Goal: Information Seeking & Learning: Find contact information

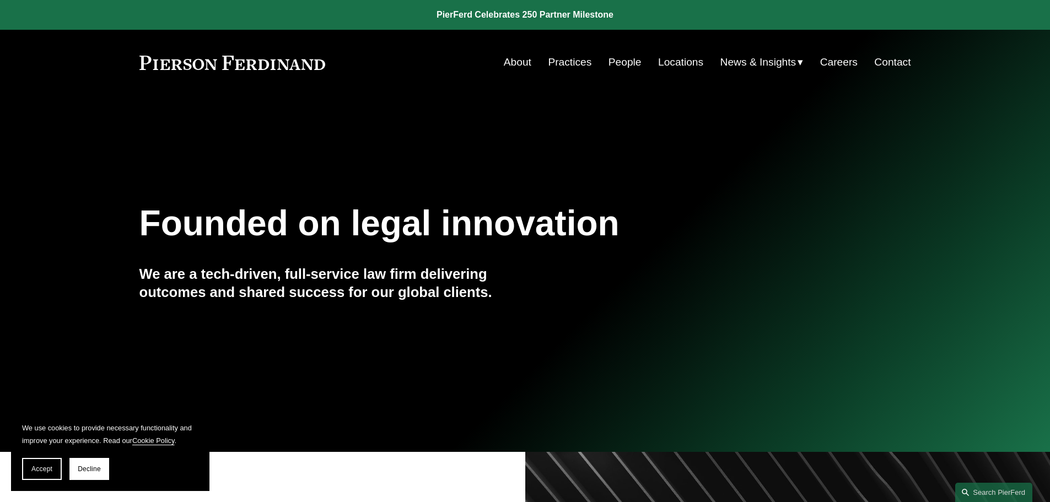
click at [676, 63] on link "Locations" at bounding box center [680, 62] width 45 height 21
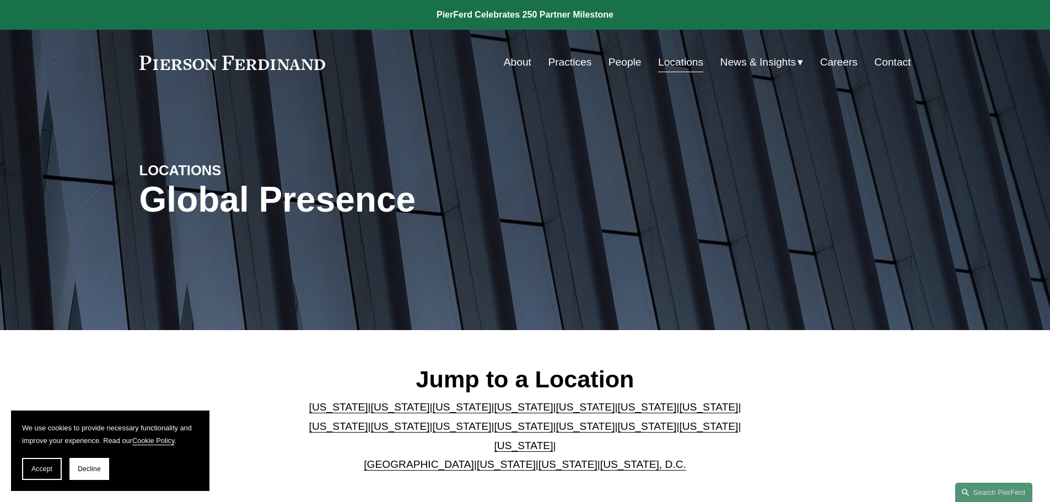
click at [433, 410] on link "[US_STATE]" at bounding box center [462, 407] width 59 height 12
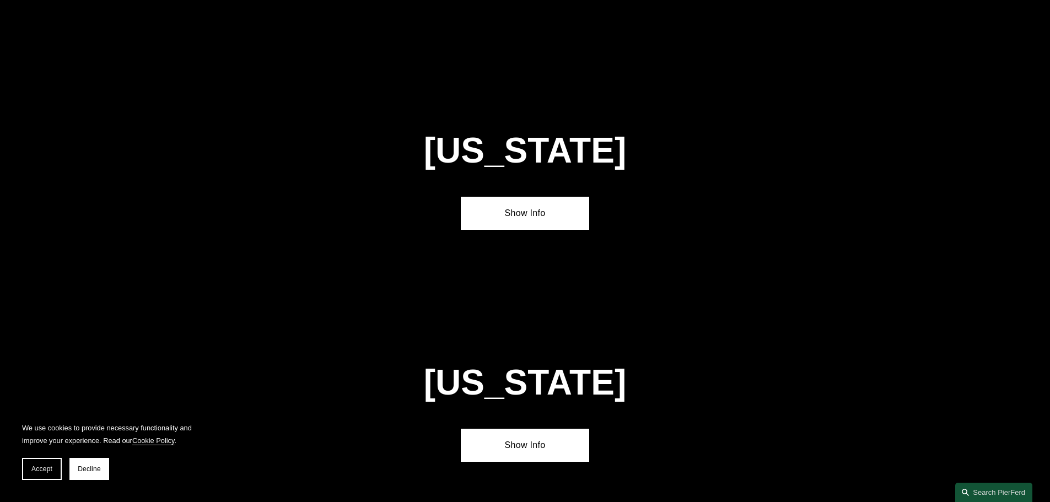
scroll to position [965, 0]
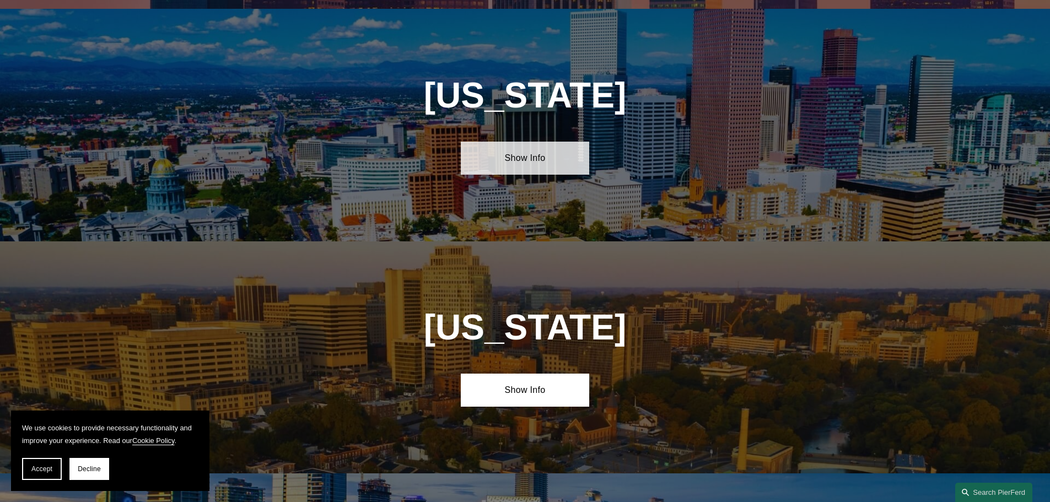
click at [537, 150] on link "Show Info" at bounding box center [525, 158] width 128 height 33
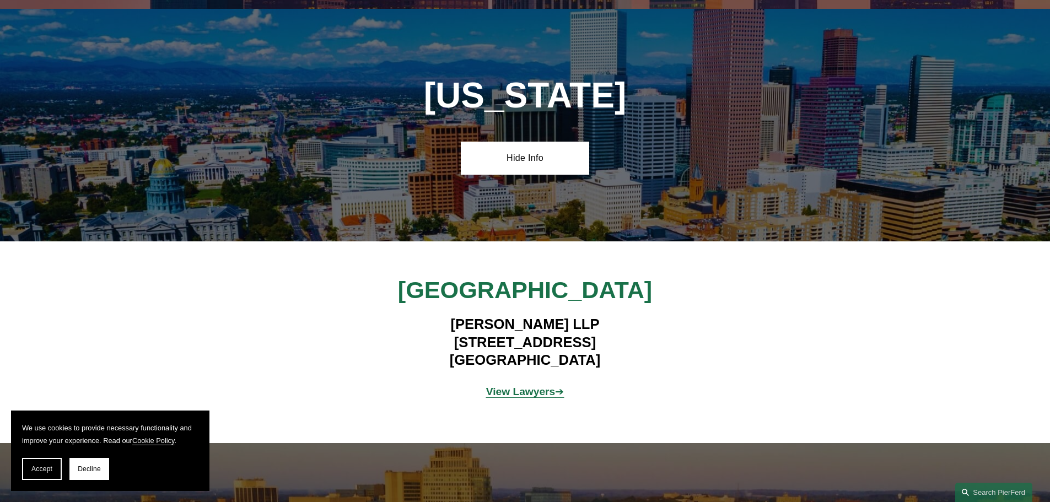
click at [501, 386] on strong "View Lawyers" at bounding box center [520, 392] width 69 height 12
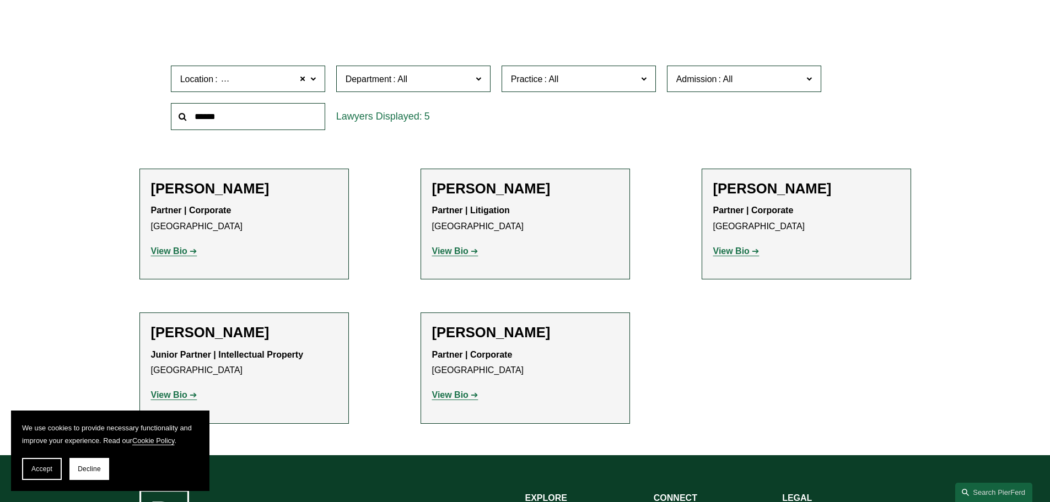
scroll to position [386, 0]
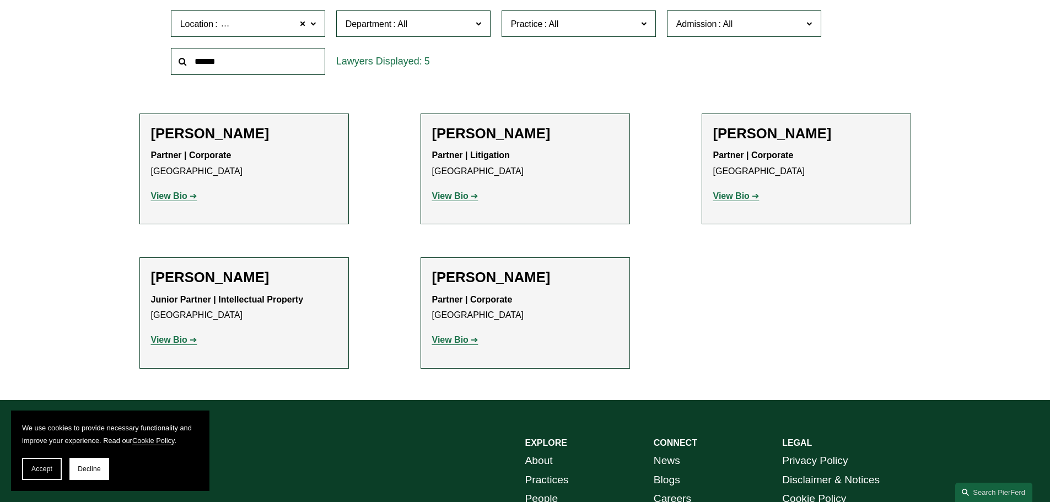
click at [164, 195] on strong "View Bio" at bounding box center [169, 195] width 36 height 9
click at [726, 201] on strong "View Bio" at bounding box center [731, 195] width 36 height 9
click at [450, 201] on strong "View Bio" at bounding box center [450, 195] width 36 height 9
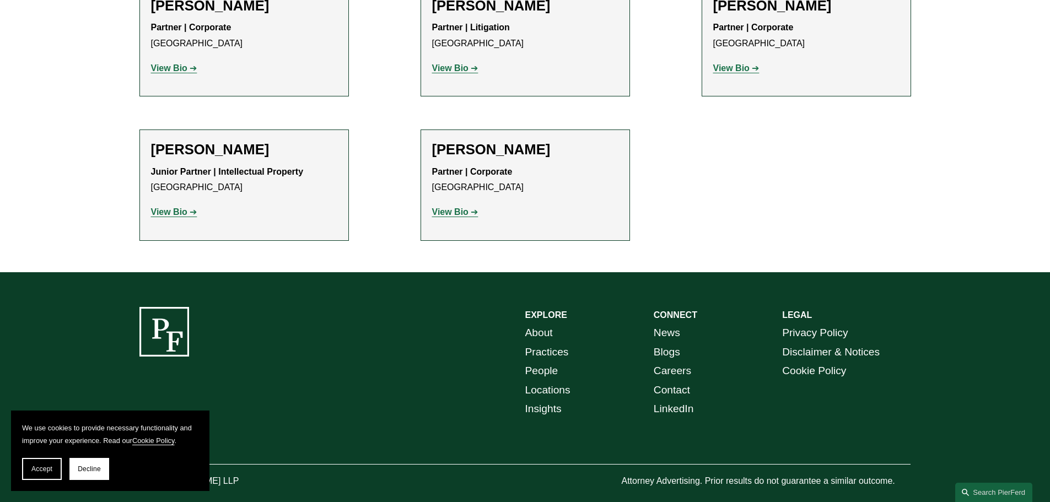
scroll to position [537, 0]
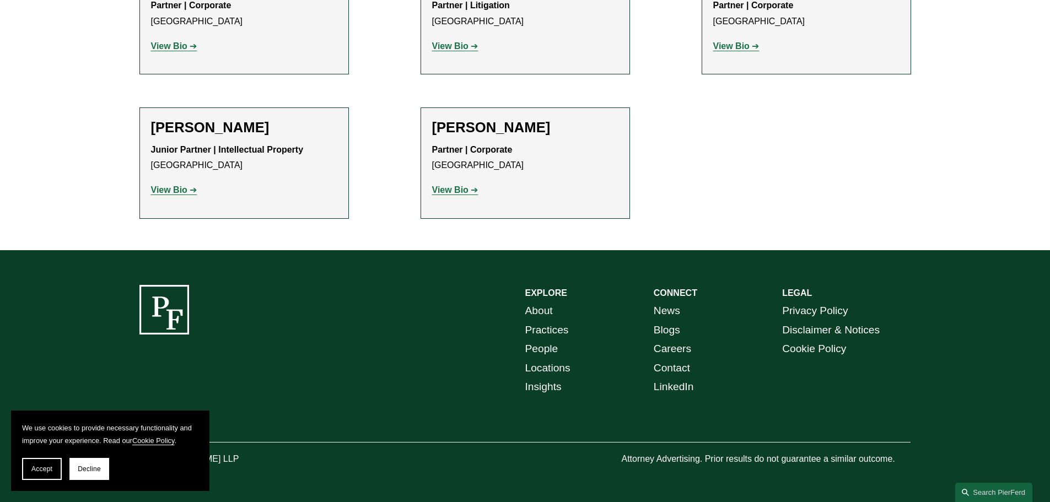
click at [451, 192] on strong "View Bio" at bounding box center [450, 189] width 36 height 9
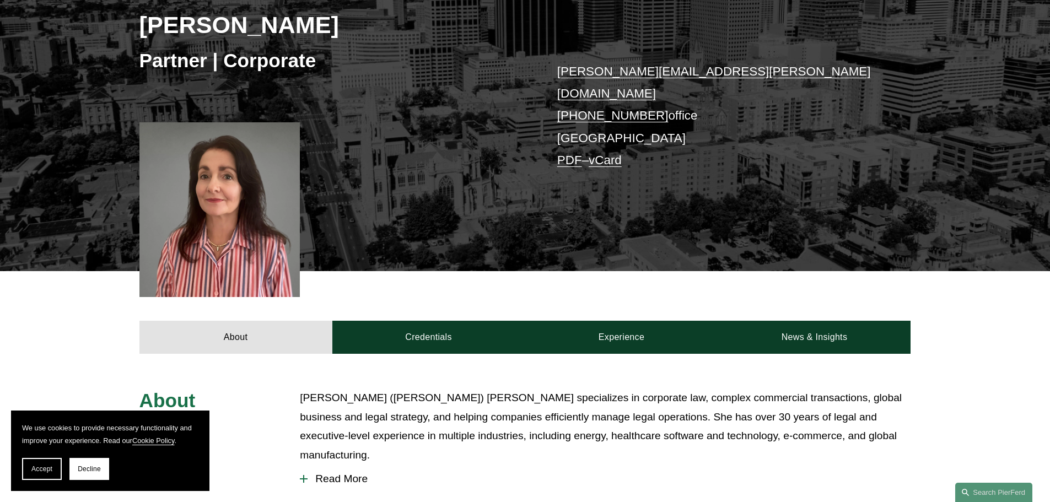
scroll to position [165, 0]
